Goal: Information Seeking & Learning: Learn about a topic

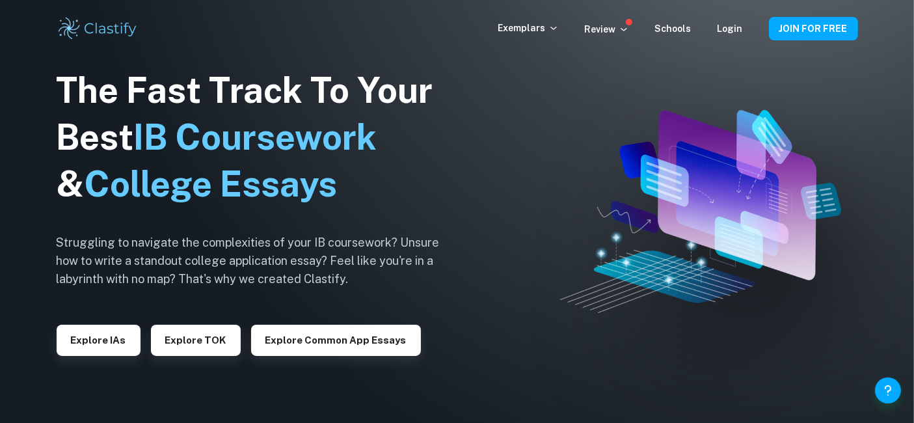
click at [81, 351] on button "Explore IAs" at bounding box center [99, 340] width 84 height 31
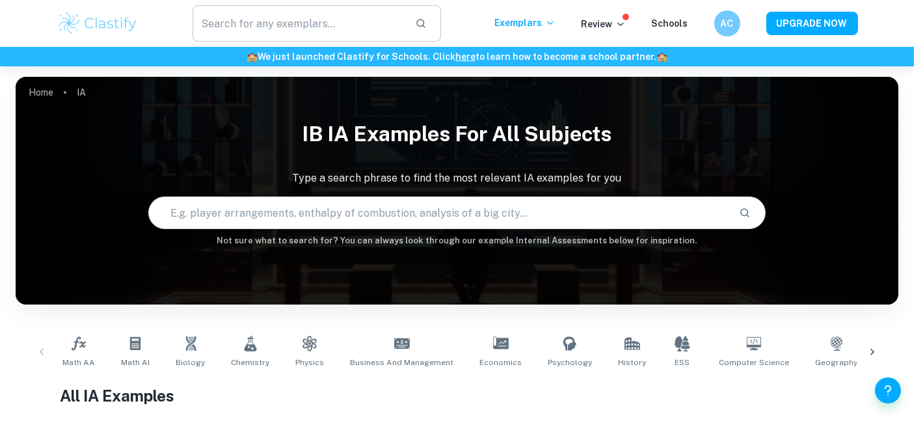
click at [329, 14] on input "text" at bounding box center [299, 23] width 213 height 36
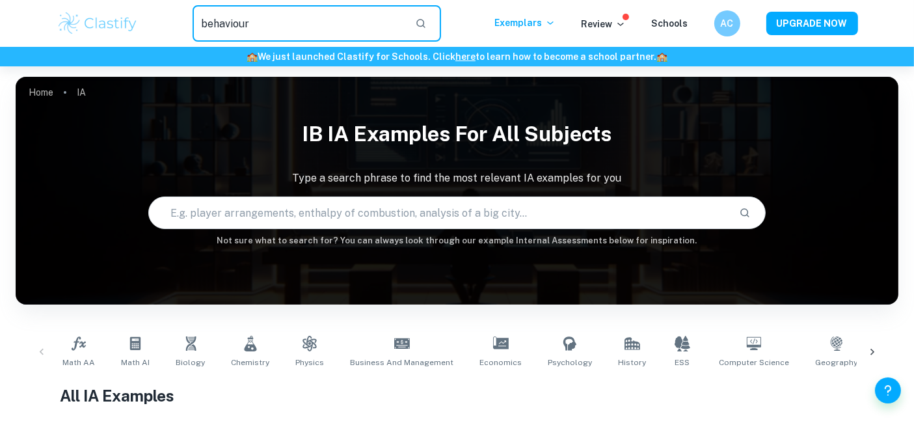
type input "behaviour"
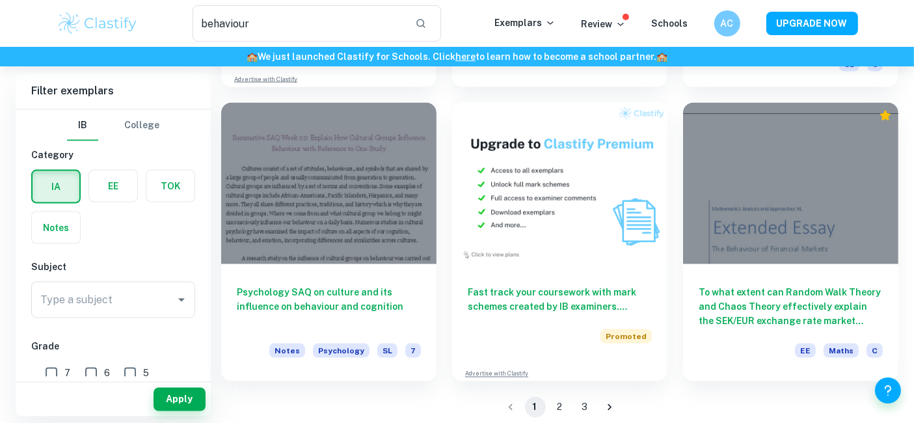
scroll to position [2123, 0]
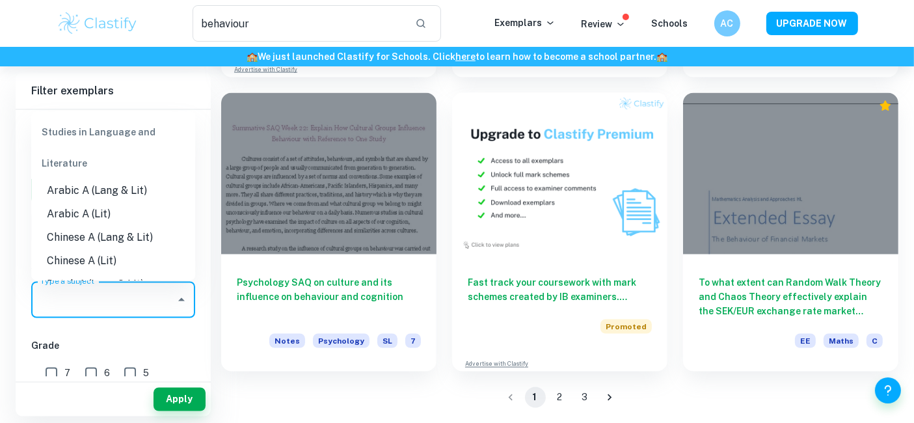
click at [82, 297] on div "Type a subject Type a subject" at bounding box center [113, 300] width 164 height 36
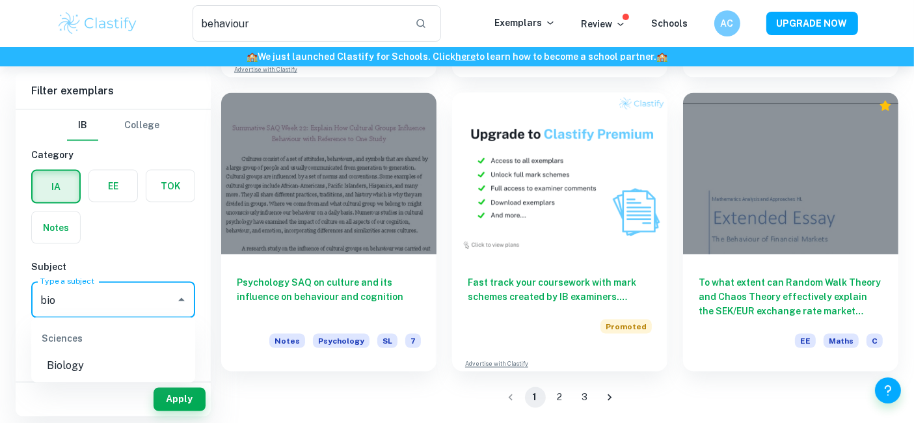
click at [100, 357] on li "Biology" at bounding box center [113, 365] width 164 height 23
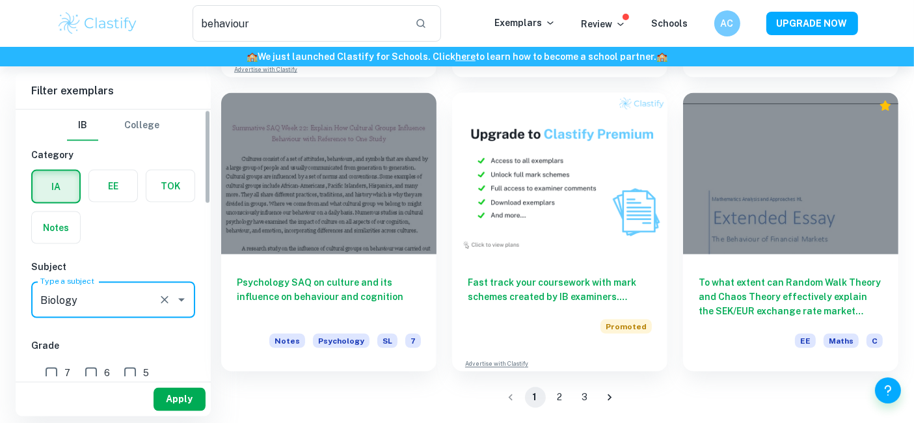
type input "Biology"
click at [174, 406] on button "Apply" at bounding box center [180, 399] width 52 height 23
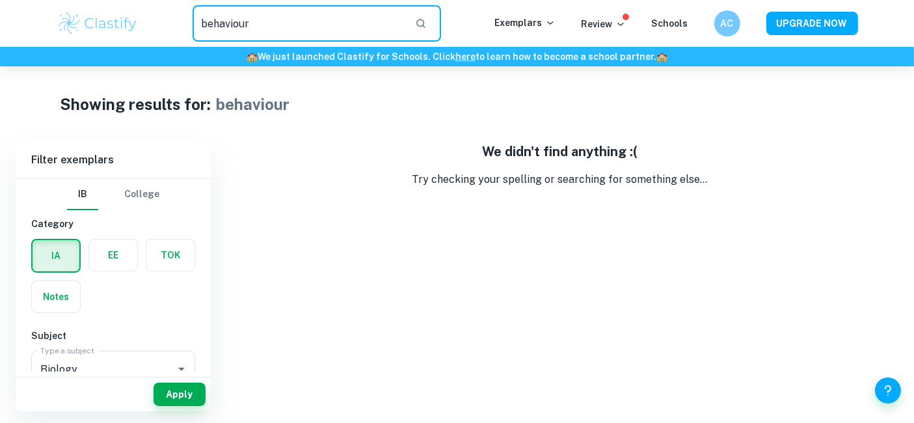
drag, startPoint x: 262, startPoint y: 23, endPoint x: 186, endPoint y: 23, distance: 76.1
click at [186, 23] on div "behaviour ​" at bounding box center [317, 23] width 356 height 36
type input "n"
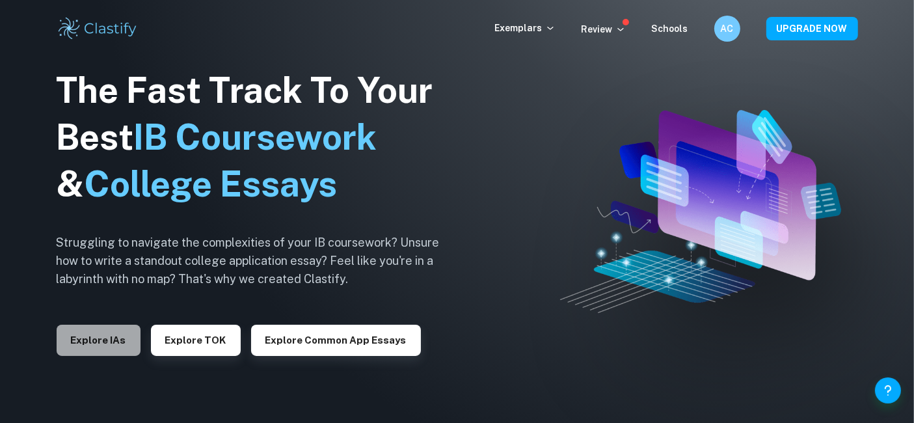
click at [105, 337] on button "Explore IAs" at bounding box center [99, 340] width 84 height 31
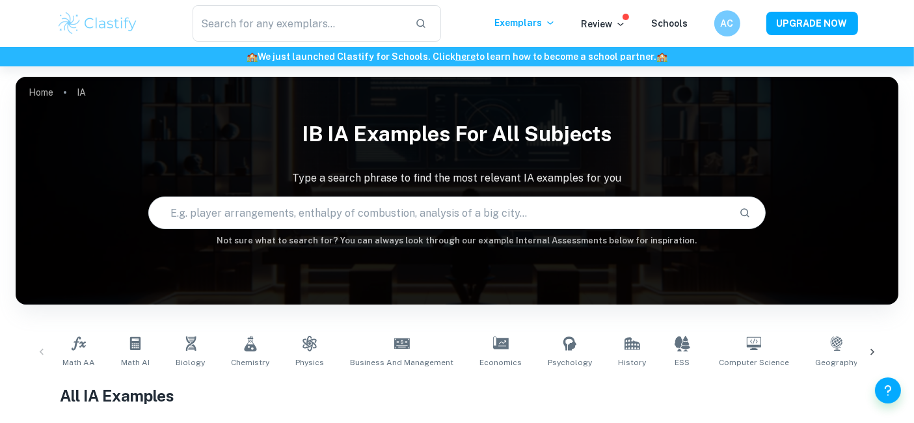
click at [360, 214] on input "text" at bounding box center [439, 212] width 580 height 36
type input "circadian"
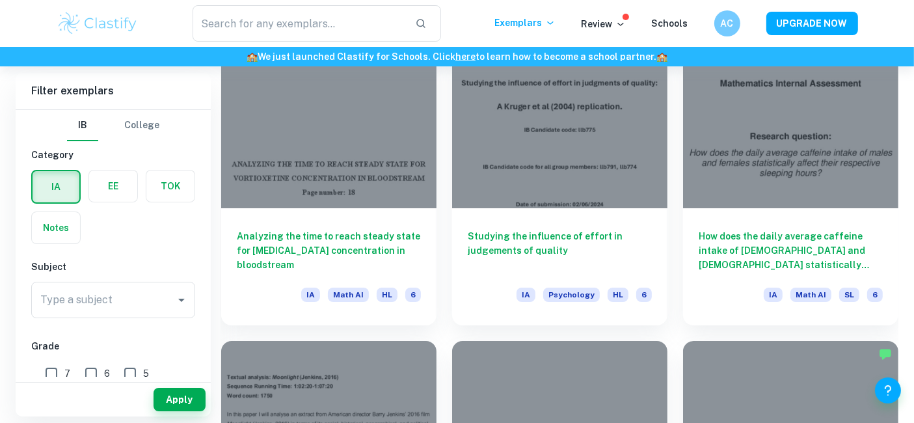
scroll to position [4626, 0]
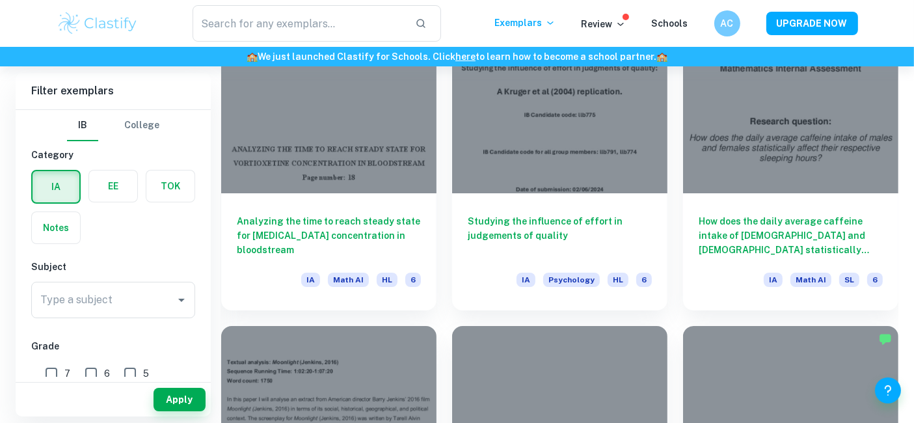
click at [112, 179] on label "button" at bounding box center [113, 185] width 48 height 31
click at [0, 0] on input "radio" at bounding box center [0, 0] width 0 height 0
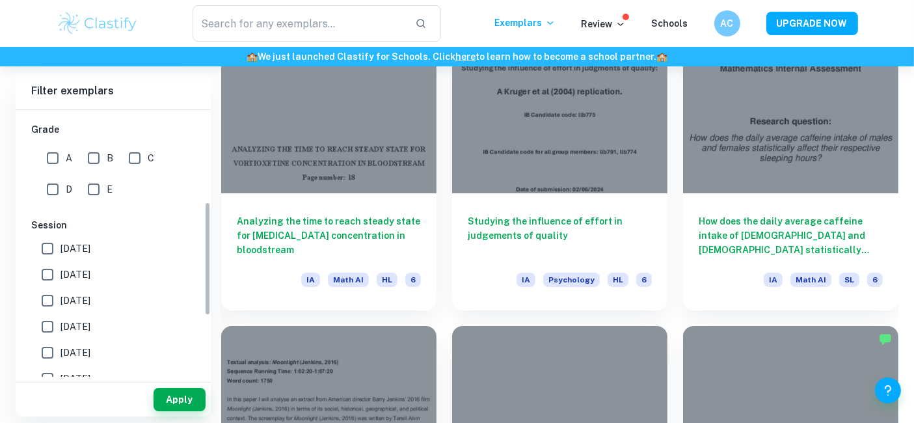
scroll to position [72, 0]
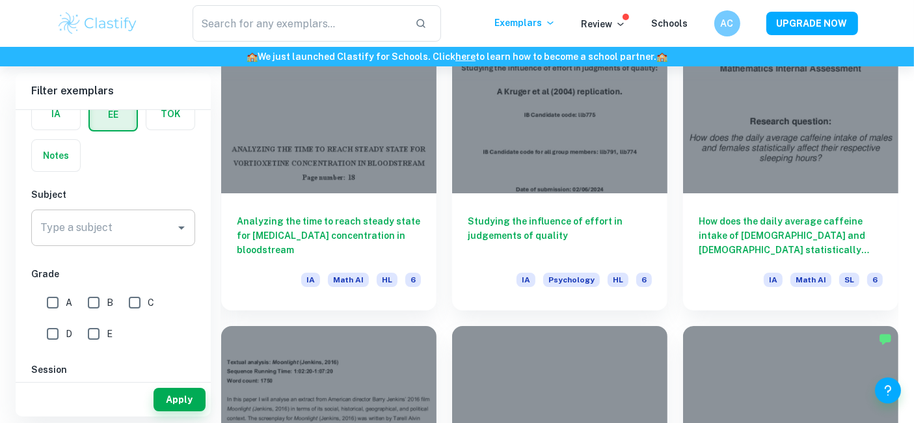
click at [123, 230] on input "Type a subject" at bounding box center [103, 227] width 133 height 25
